Goal: Information Seeking & Learning: Learn about a topic

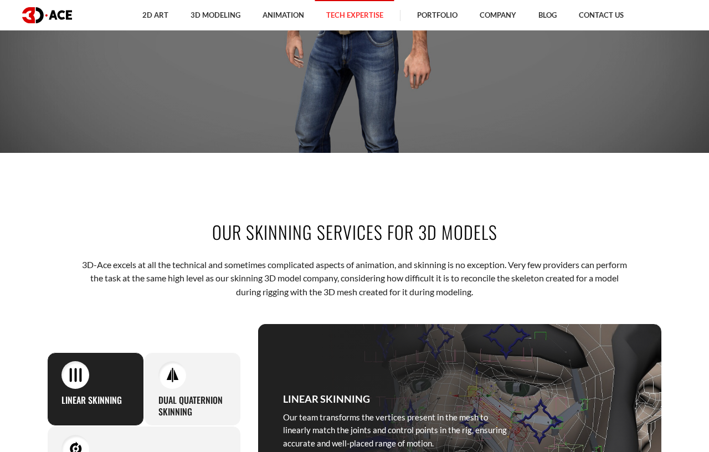
scroll to position [478, 0]
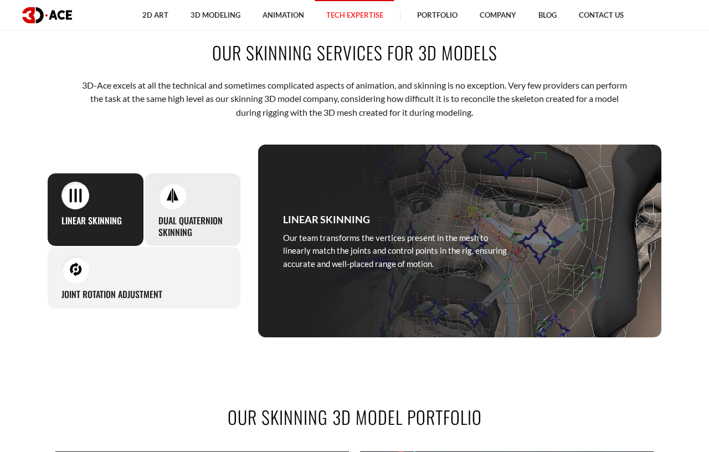
click at [181, 206] on div at bounding box center [172, 196] width 28 height 28
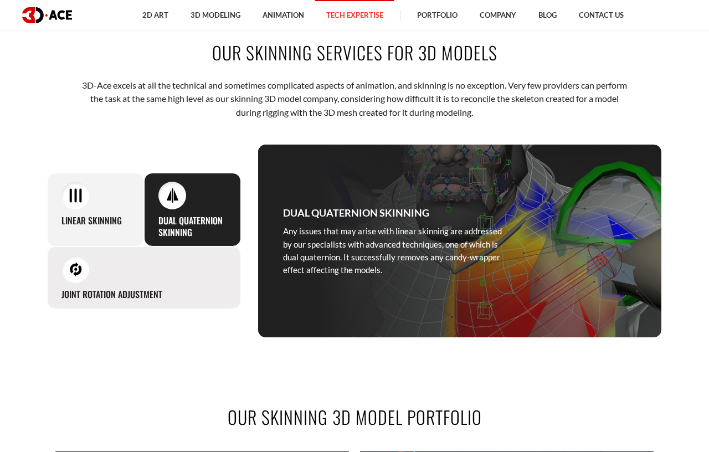
click at [194, 273] on div "Joint rotation adjustment We use this type of skinning by adding extra joints t…" at bounding box center [144, 277] width 194 height 63
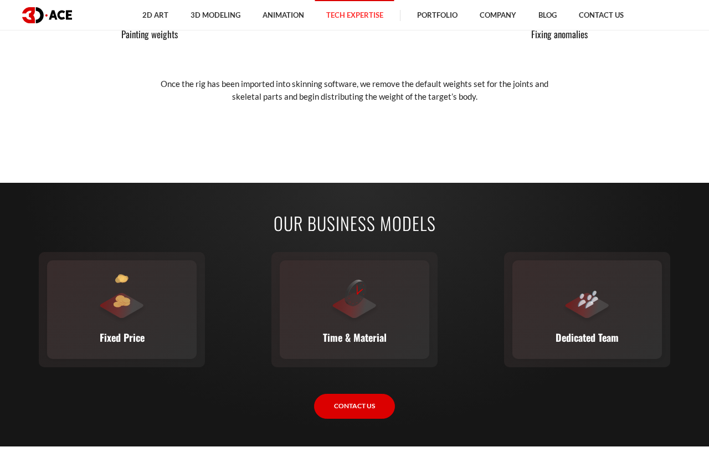
scroll to position [1615, 0]
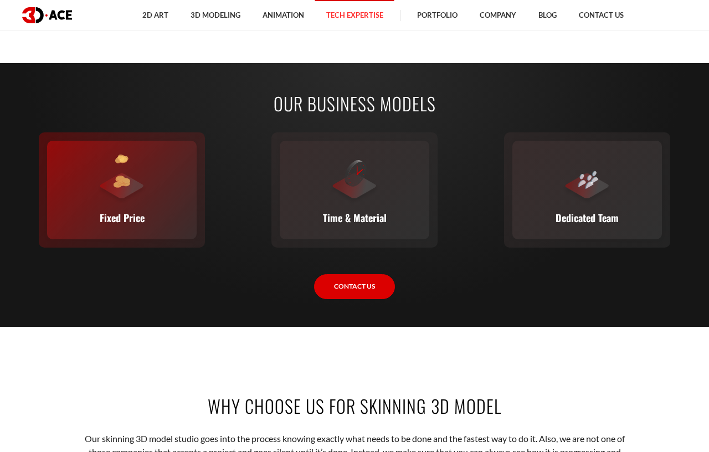
click at [178, 166] on div "Fixed Price You set the budget, we stick to it. The full scope, requirements, t…" at bounding box center [122, 190] width 150 height 99
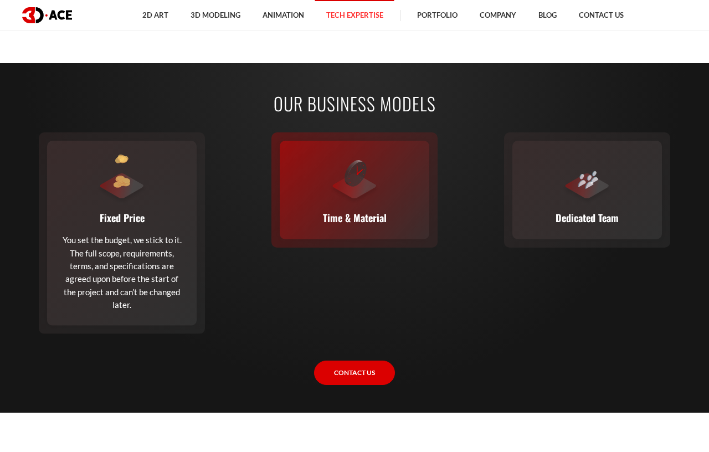
click at [370, 178] on div at bounding box center [354, 180] width 50 height 50
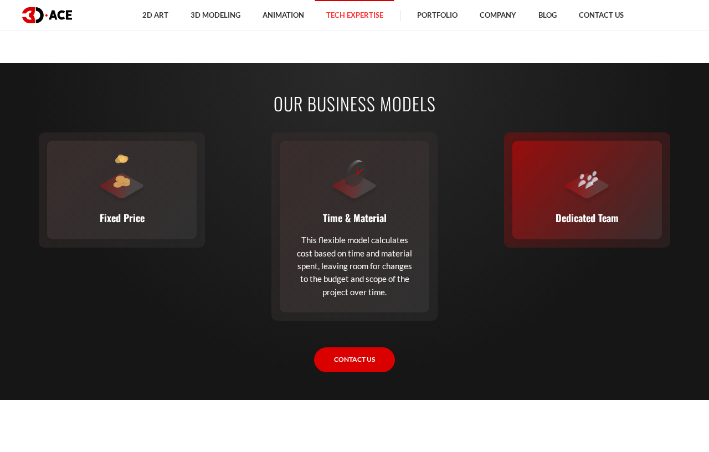
click at [620, 200] on div "Dedicated Team A complete team (or a single expert from our staff) joins your e…" at bounding box center [587, 190] width 150 height 99
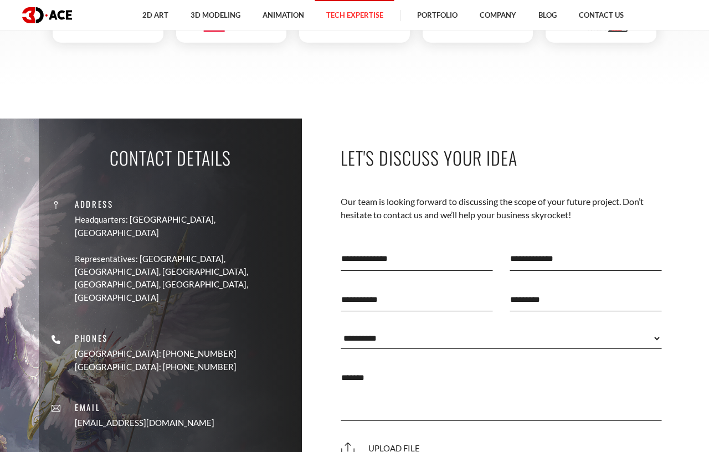
scroll to position [3588, 0]
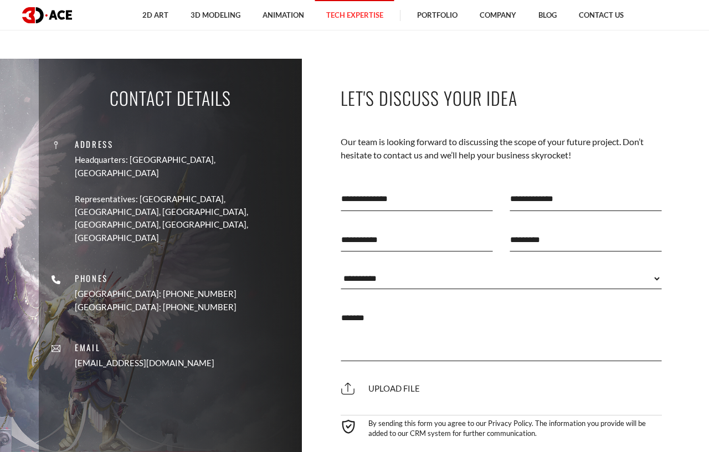
click at [341, 268] on select "**********" at bounding box center [501, 278] width 321 height 21
click at [403, 289] on select "**********" at bounding box center [501, 278] width 321 height 21
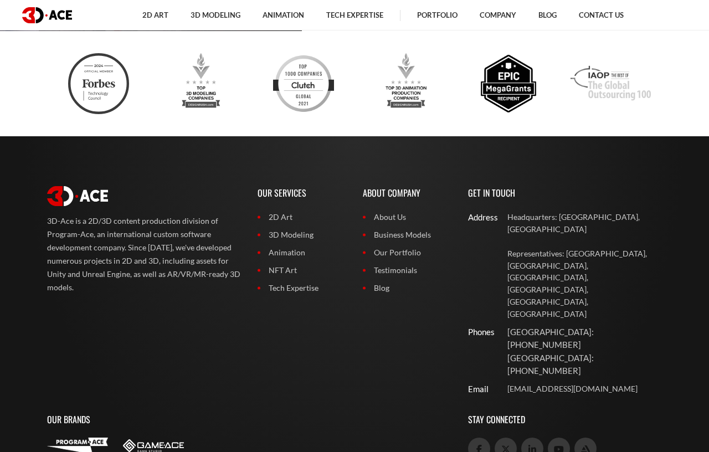
scroll to position [4105, 0]
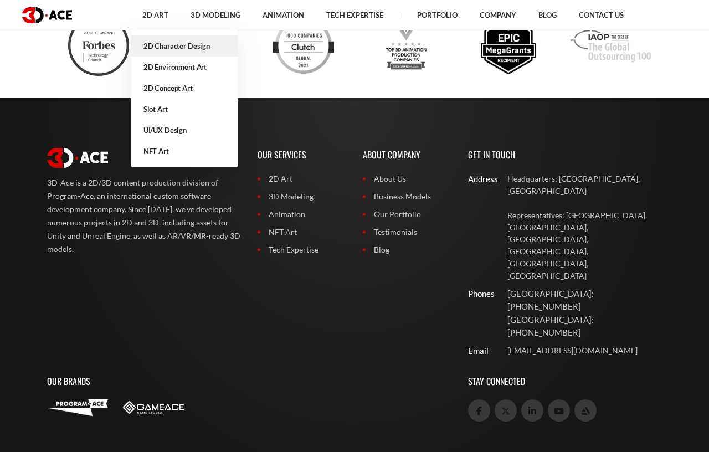
click at [181, 43] on link "2D Character Design" at bounding box center [184, 45] width 106 height 21
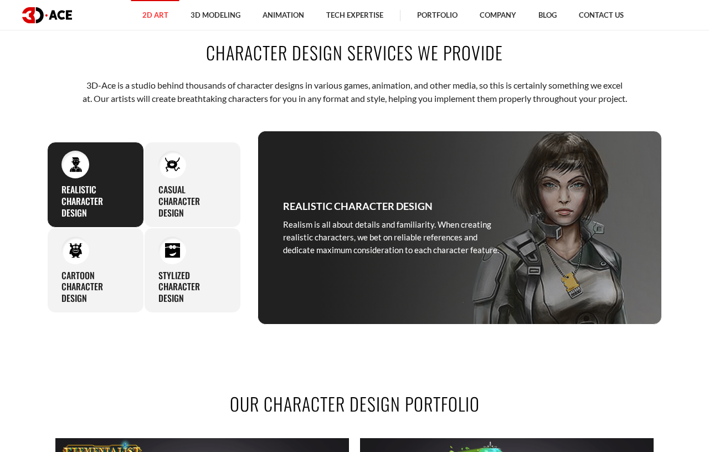
scroll to position [837, 0]
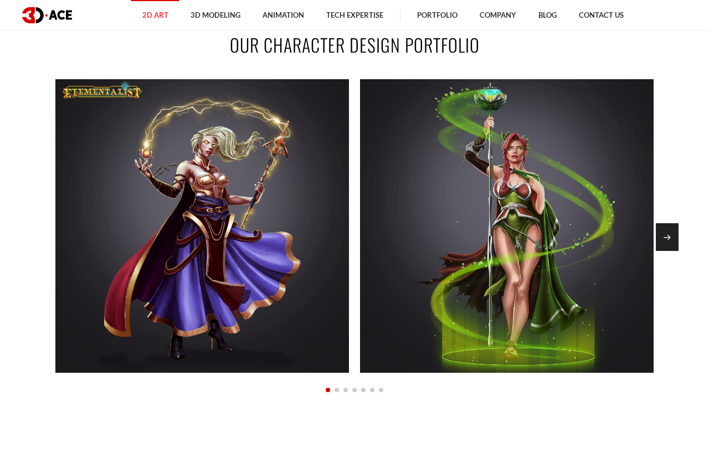
click at [675, 248] on div "Next slide" at bounding box center [667, 237] width 23 height 28
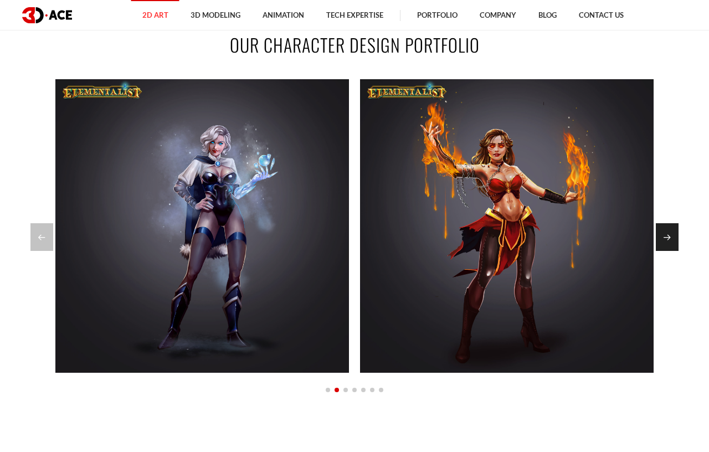
click at [675, 248] on div "Next slide" at bounding box center [667, 237] width 23 height 28
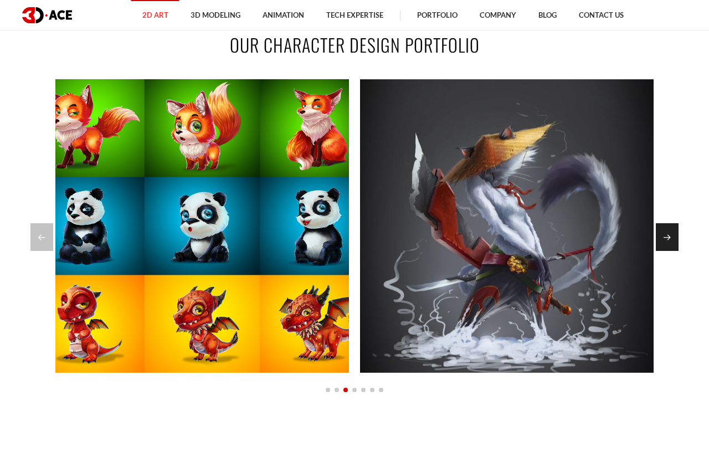
click at [675, 248] on div "Next slide" at bounding box center [667, 237] width 23 height 28
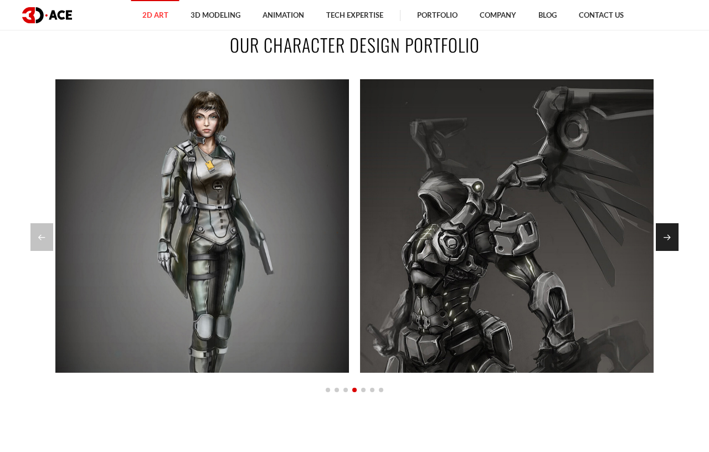
click at [675, 248] on div "Next slide" at bounding box center [667, 237] width 23 height 28
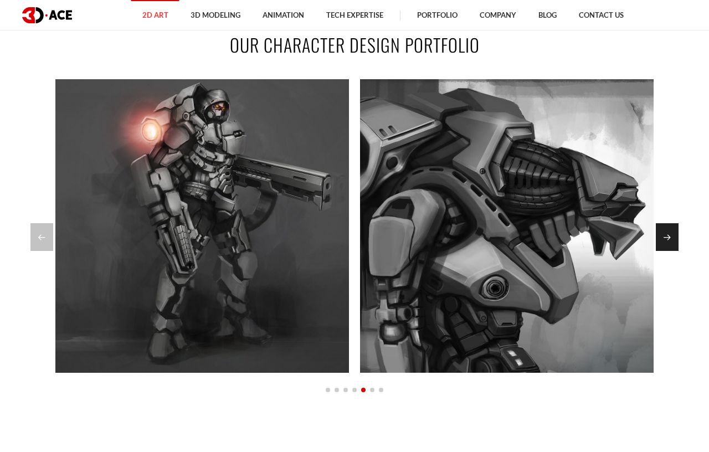
click at [675, 248] on div "Next slide" at bounding box center [667, 237] width 23 height 28
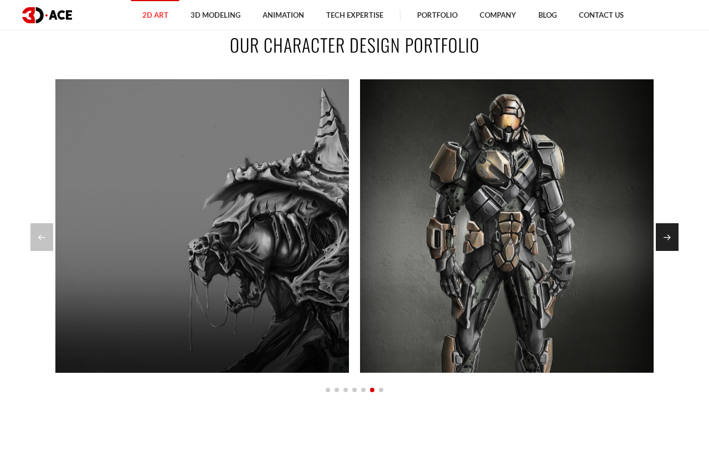
click at [675, 248] on div "Next slide" at bounding box center [667, 237] width 23 height 28
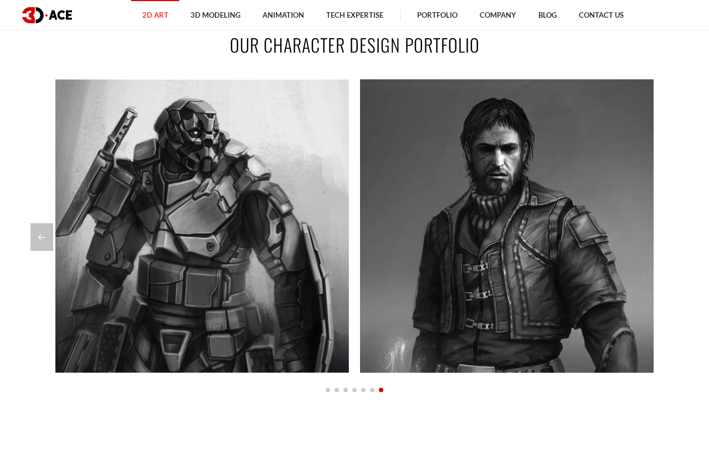
click at [675, 248] on div at bounding box center [354, 237] width 648 height 28
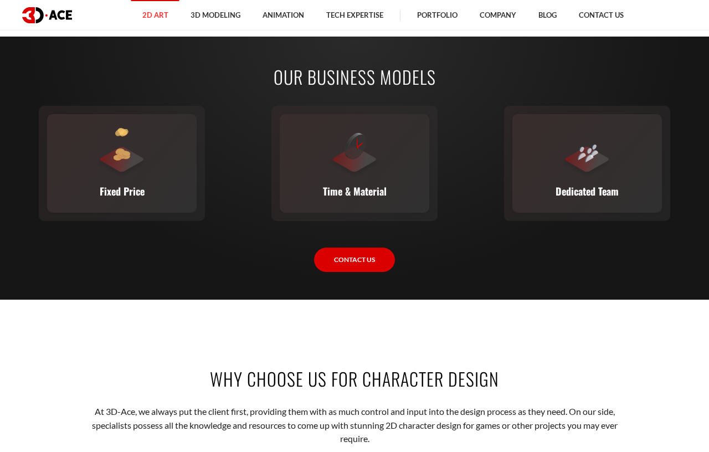
scroll to position [1316, 0]
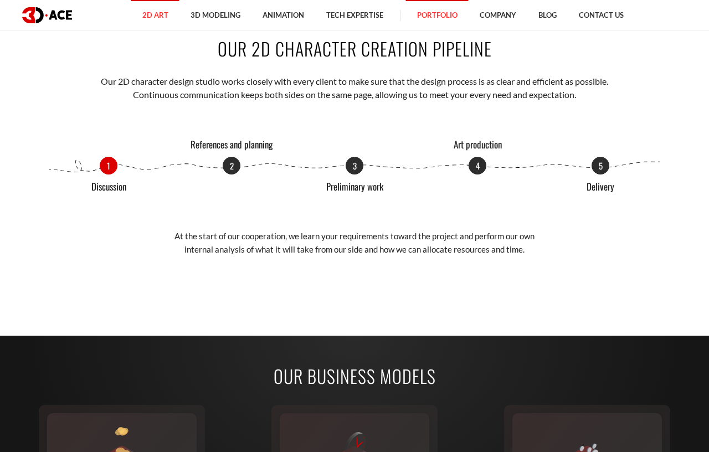
click at [447, 16] on link "Portfolio" at bounding box center [437, 15] width 63 height 30
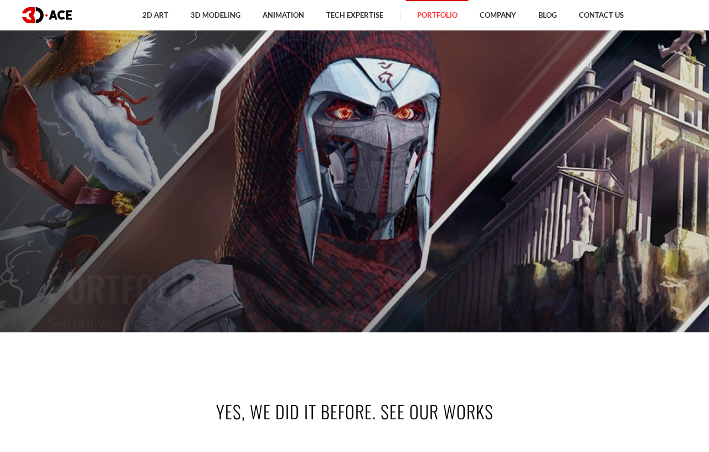
scroll to position [478, 0]
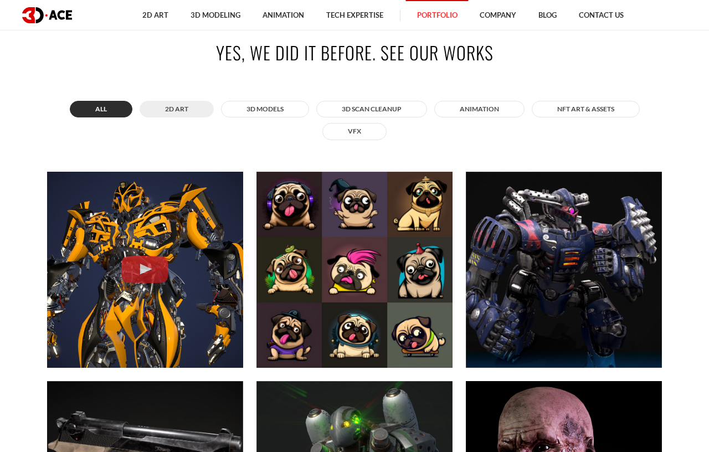
click at [186, 112] on button "2D ART" at bounding box center [177, 109] width 74 height 17
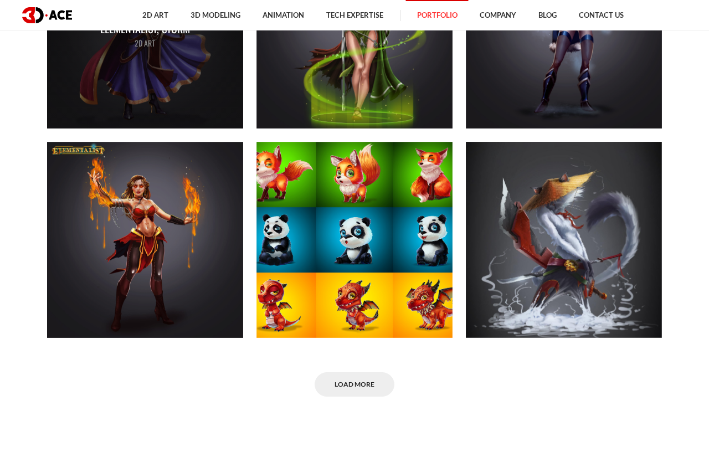
scroll to position [359, 0]
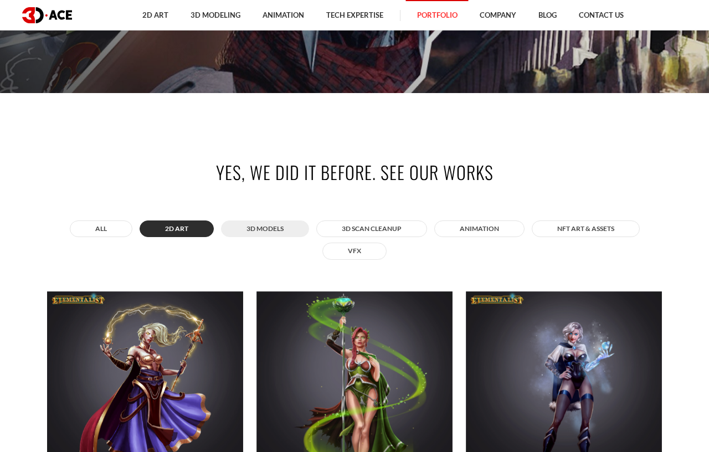
click at [257, 235] on button "3D MODELS" at bounding box center [265, 228] width 88 height 17
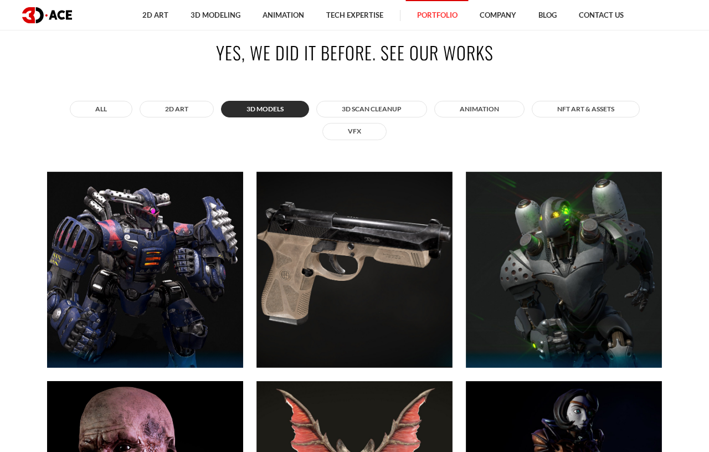
scroll to position [419, 0]
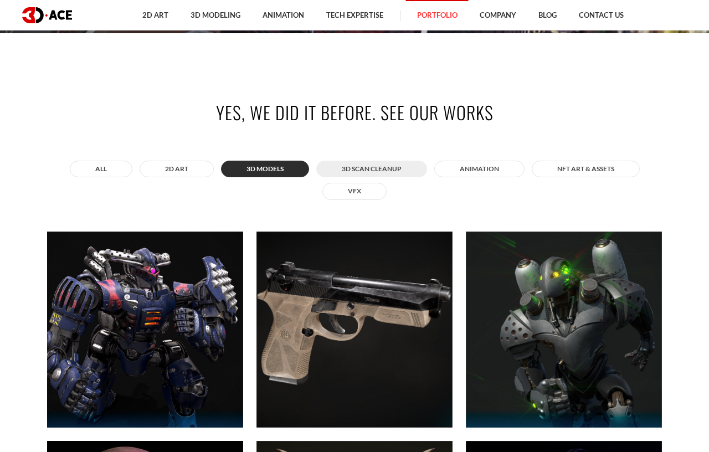
click at [363, 166] on button "3D Scan Cleanup" at bounding box center [371, 169] width 111 height 17
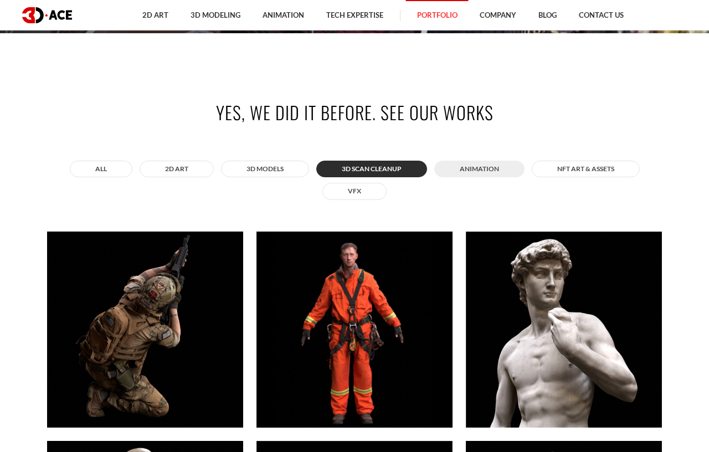
click at [476, 166] on button "ANIMATION" at bounding box center [479, 169] width 90 height 17
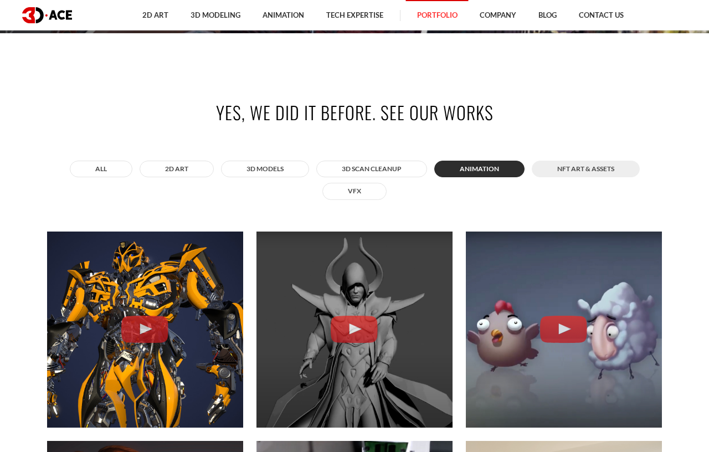
click at [559, 168] on button "NFT art & assets" at bounding box center [586, 169] width 108 height 17
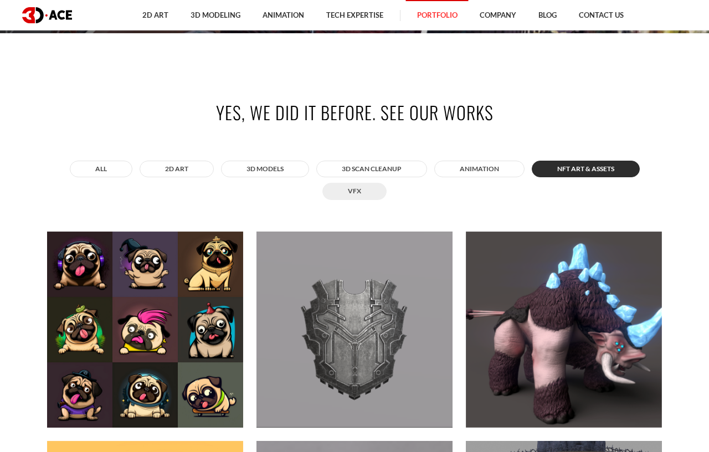
click at [362, 190] on button "VFX" at bounding box center [354, 191] width 64 height 17
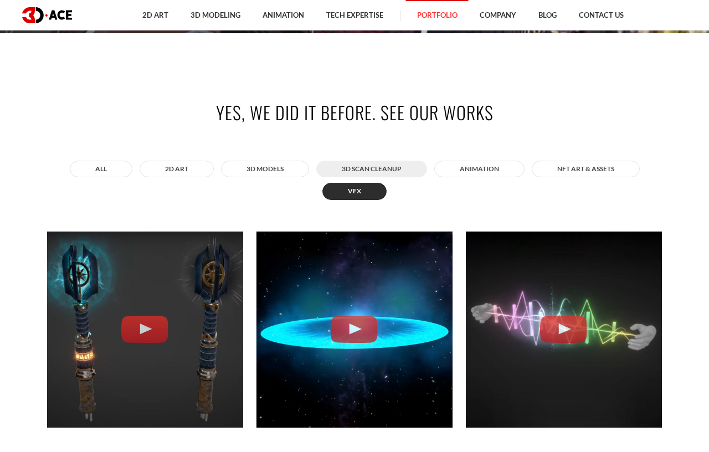
click at [411, 172] on button "3D Scan Cleanup" at bounding box center [371, 169] width 111 height 17
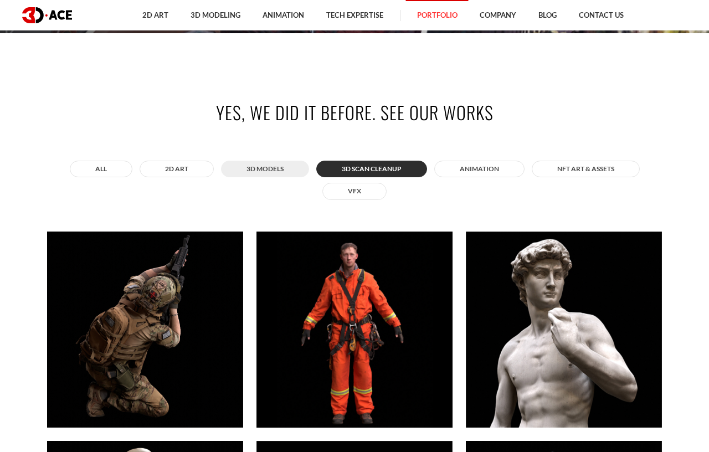
click at [298, 163] on button "3D MODELS" at bounding box center [265, 169] width 88 height 17
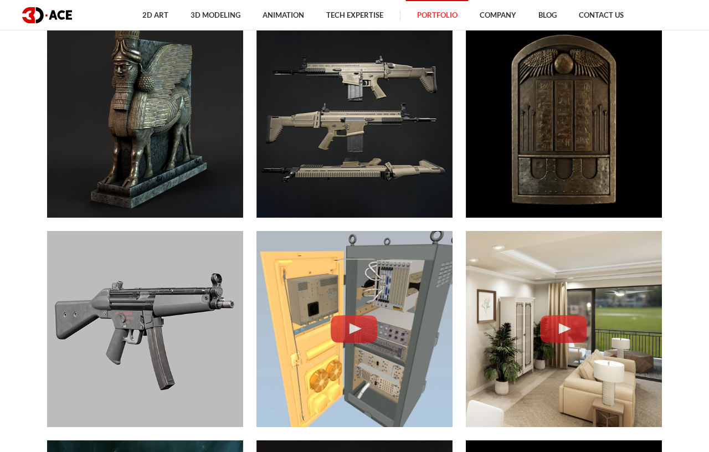
scroll to position [1675, 0]
